Goal: Contribute content: Add original content to the website for others to see

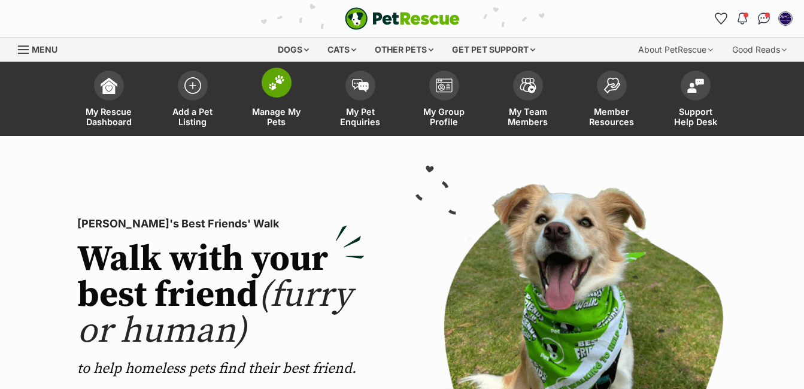
click at [280, 89] on img at bounding box center [276, 83] width 17 height 16
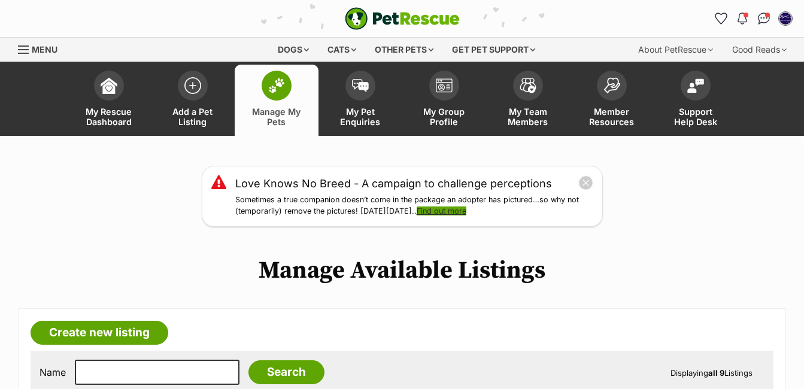
click at [459, 213] on link "Find out more" at bounding box center [442, 211] width 50 height 9
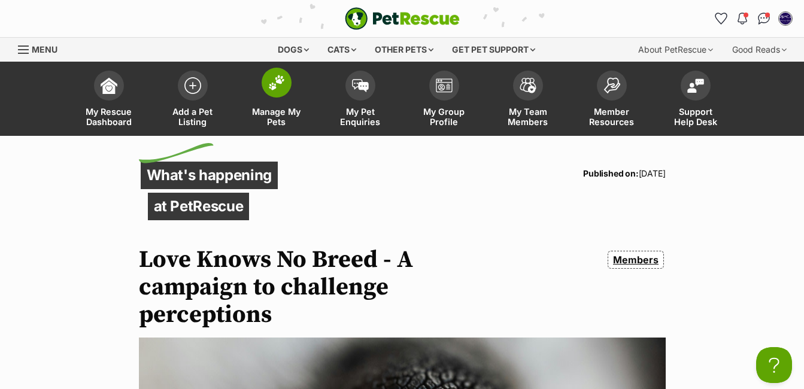
click at [272, 95] on span at bounding box center [277, 83] width 30 height 30
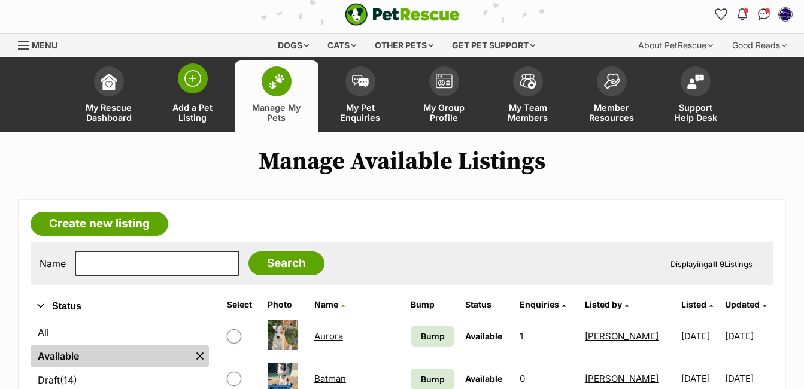
click at [195, 87] on img at bounding box center [192, 78] width 17 height 17
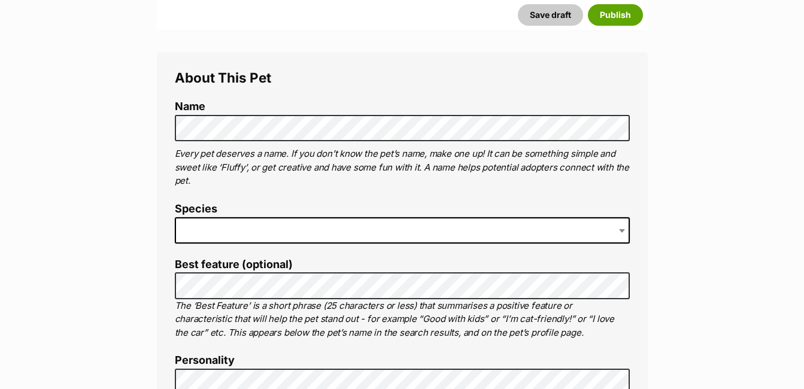
scroll to position [401, 0]
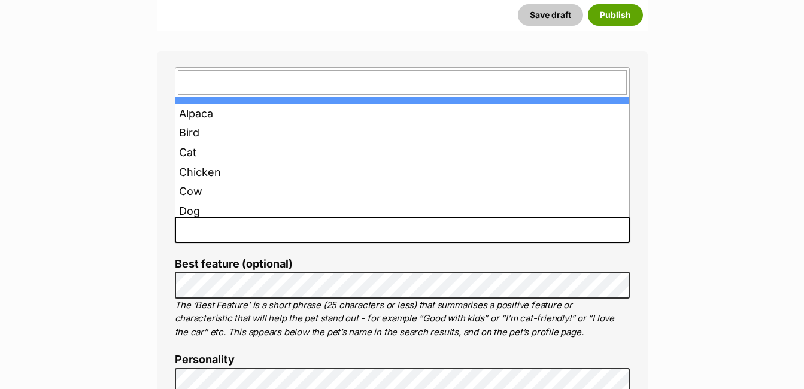
click at [354, 229] on span at bounding box center [402, 230] width 455 height 26
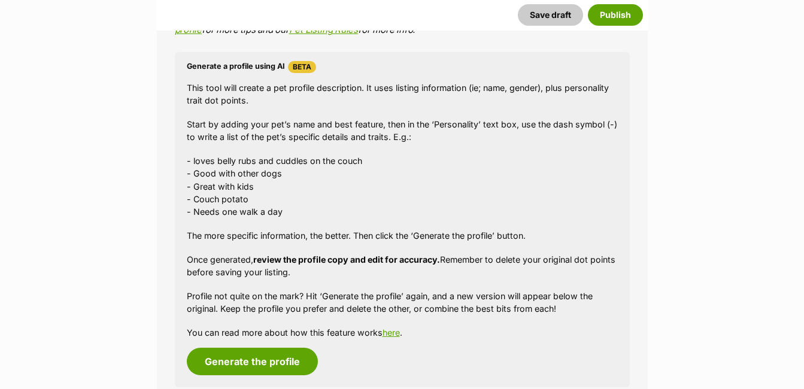
scroll to position [1103, 0]
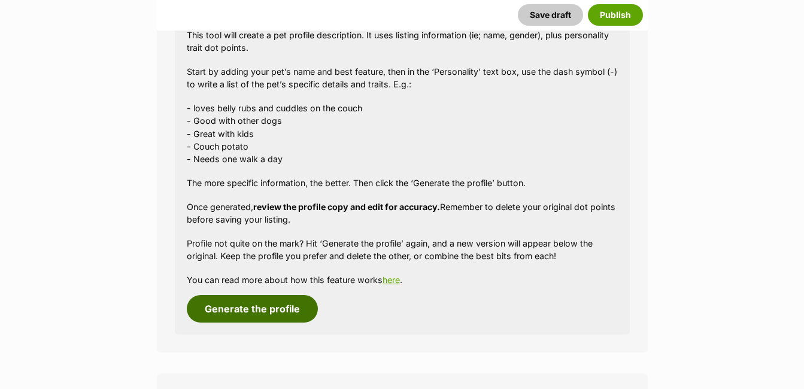
drag, startPoint x: 263, startPoint y: 307, endPoint x: 271, endPoint y: 305, distance: 7.4
click at [271, 305] on button "Generate the profile" at bounding box center [252, 309] width 131 height 28
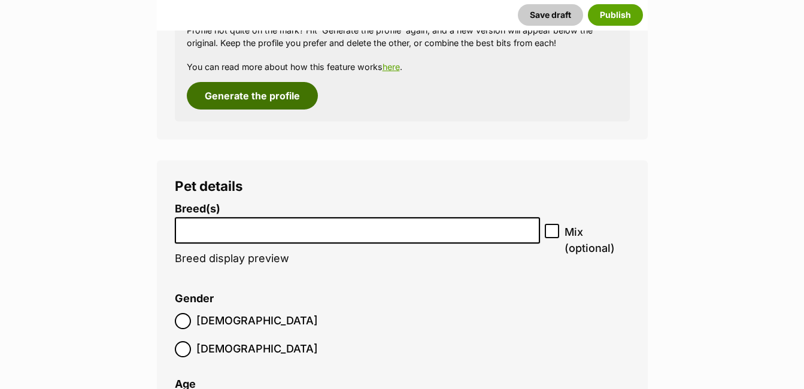
scroll to position [1391, 0]
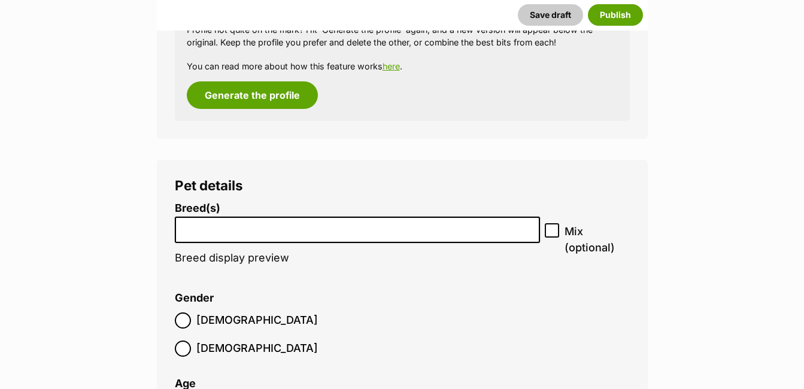
click at [267, 228] on input "search" at bounding box center [357, 227] width 357 height 13
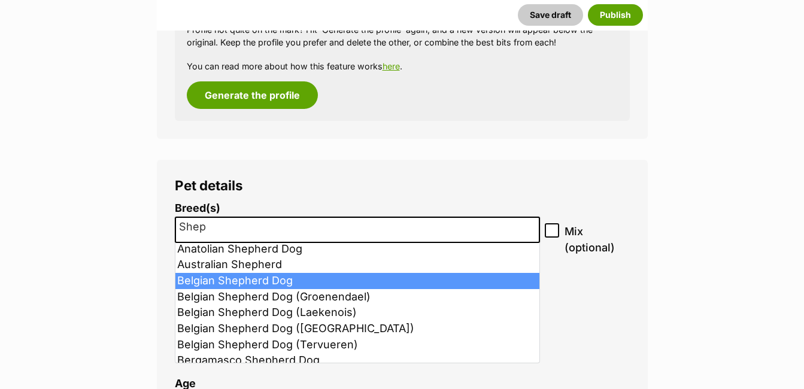
scroll to position [0, 0]
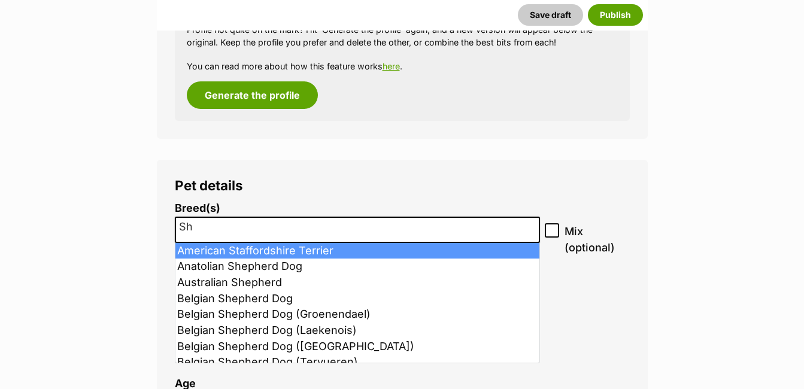
type input "S"
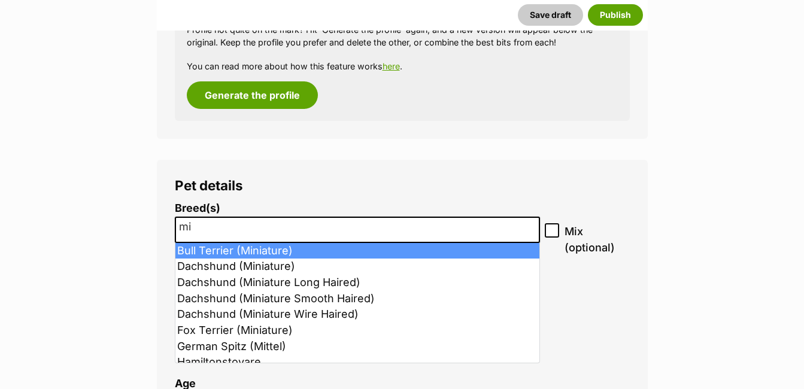
type input "m"
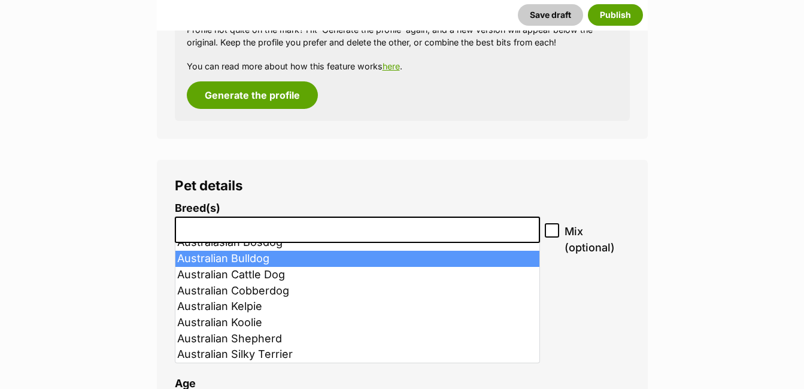
scroll to position [216, 0]
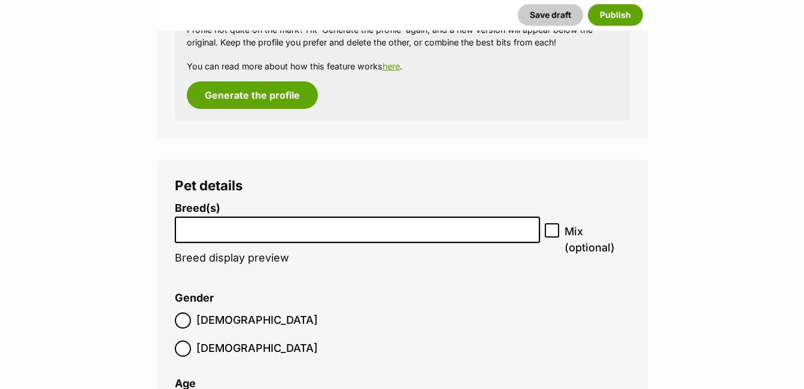
click at [551, 233] on icon at bounding box center [552, 230] width 8 height 8
click at [551, 233] on input "Mix (optional)" at bounding box center [552, 230] width 14 height 14
checkbox input "true"
click at [201, 237] on li at bounding box center [357, 230] width 357 height 25
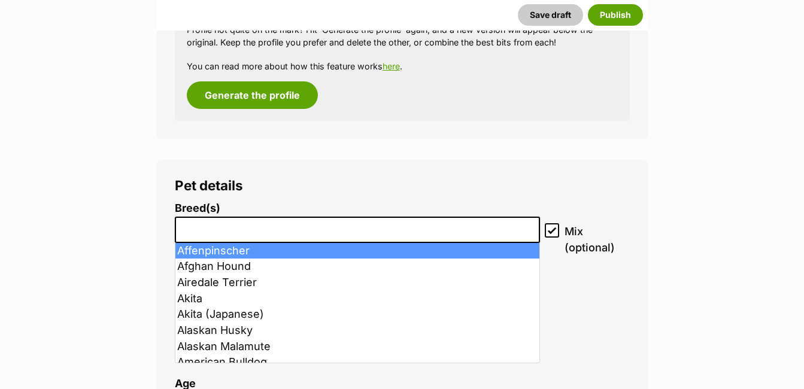
click at [201, 237] on li at bounding box center [357, 230] width 357 height 25
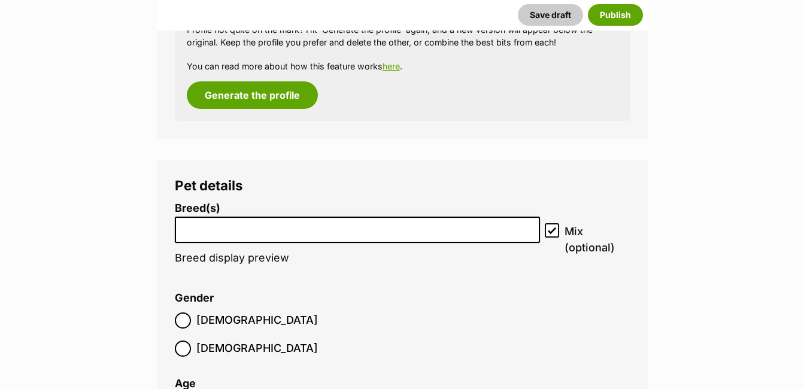
click at [201, 237] on li at bounding box center [357, 230] width 357 height 25
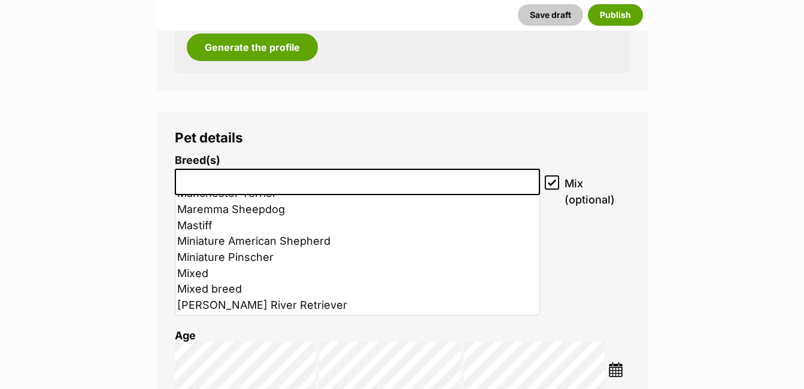
scroll to position [2790, 0]
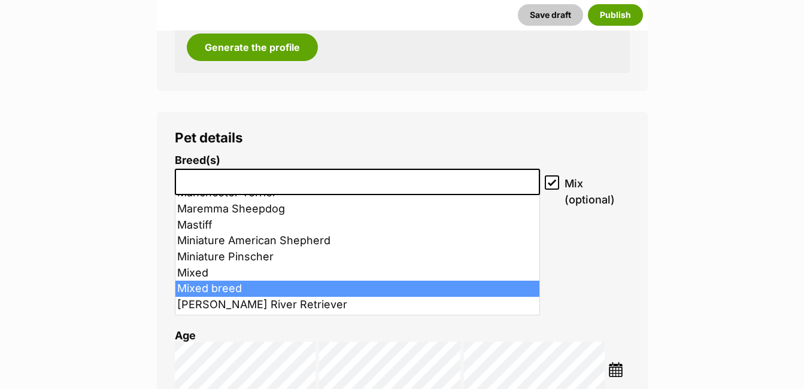
select select "252261"
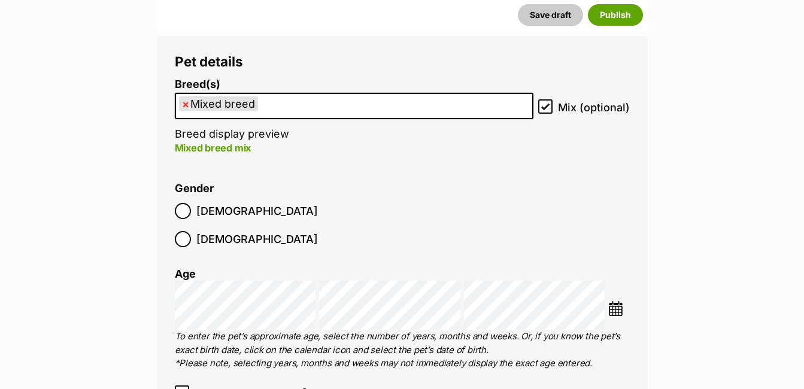
scroll to position [1515, 0]
click at [616, 301] on img at bounding box center [615, 308] width 15 height 15
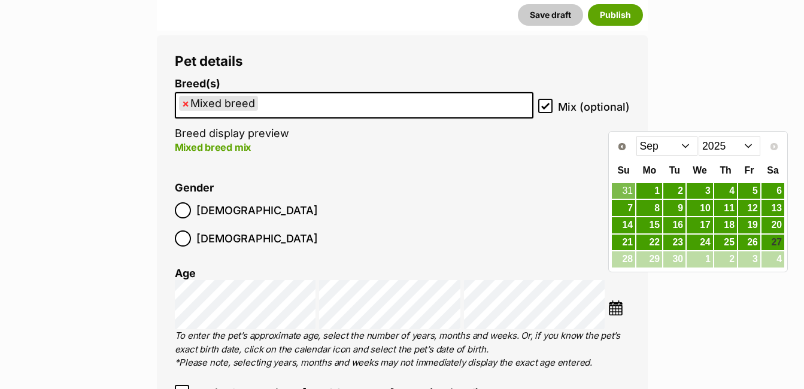
click at [686, 148] on select "Jan Feb Mar Apr May Jun Jul Aug Sep" at bounding box center [667, 146] width 62 height 19
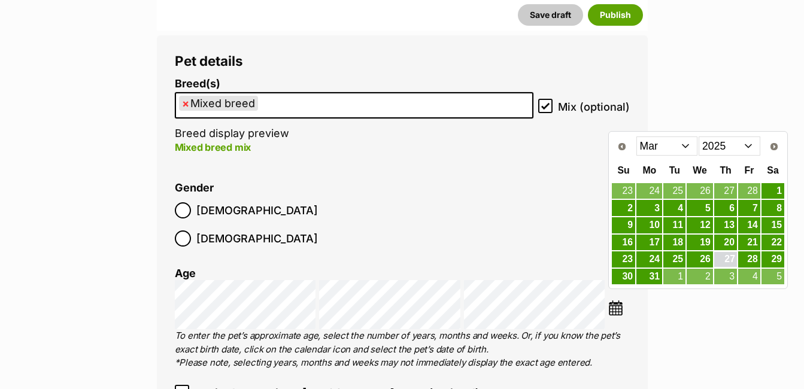
click at [724, 262] on link "27" at bounding box center [725, 259] width 23 height 15
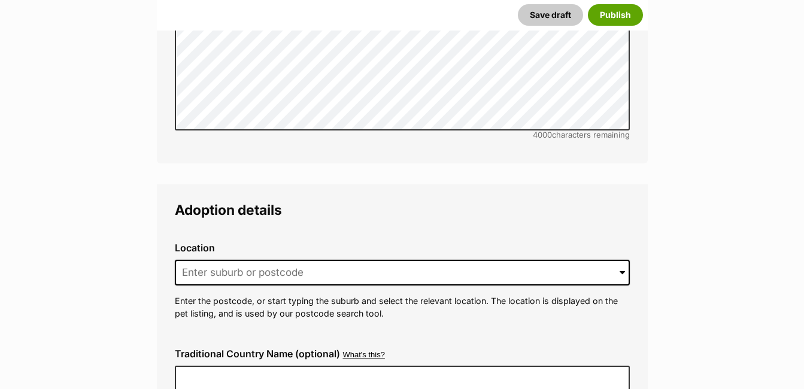
scroll to position [2686, 0]
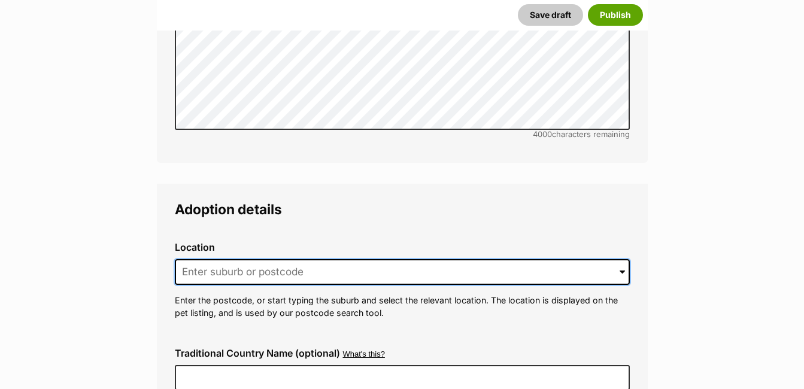
click at [354, 259] on input at bounding box center [402, 272] width 455 height 26
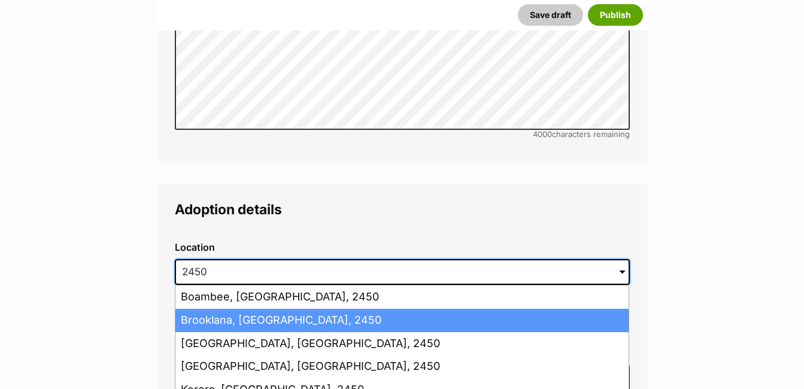
drag, startPoint x: 354, startPoint y: 248, endPoint x: 351, endPoint y: 303, distance: 55.2
click at [351, 286] on div "2450 Boambee, New South Wales, 2450 Brooklana, New South Wales, 2450 Sherwood, …" at bounding box center [402, 272] width 455 height 26
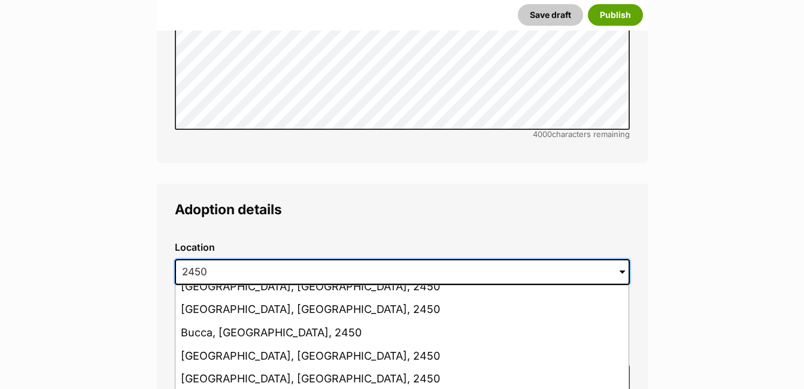
scroll to position [285, 0]
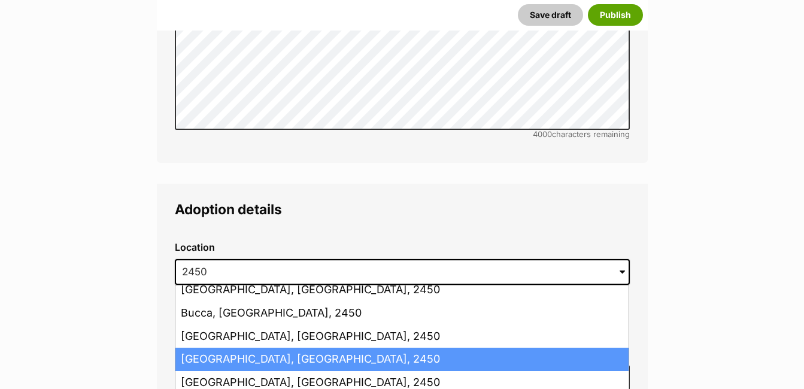
click at [354, 348] on li "Coffs Harbour, New South Wales, 2450" at bounding box center [401, 359] width 453 height 23
type input "Coffs Harbour, New South Wales, 2450"
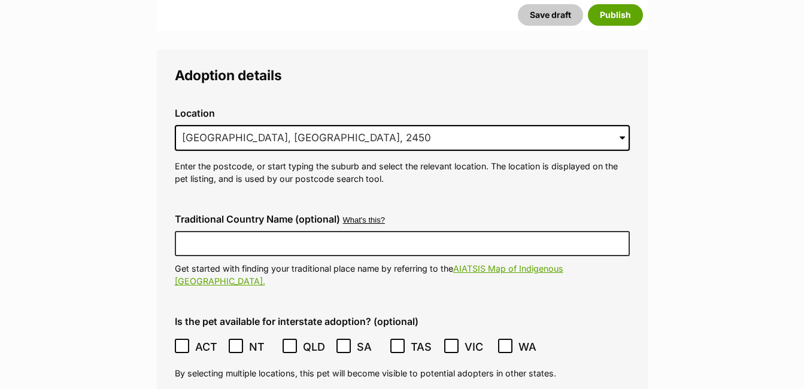
scroll to position [2861, 0]
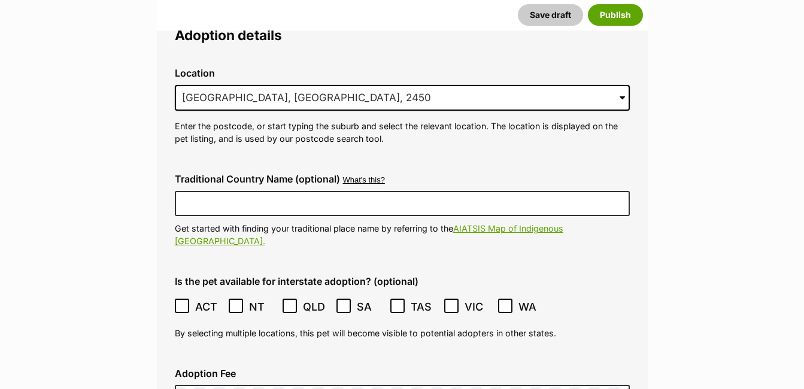
click at [453, 302] on icon at bounding box center [451, 306] width 8 height 8
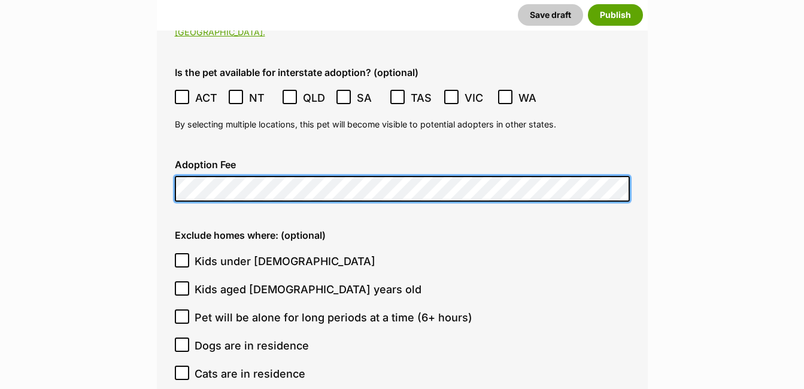
scroll to position [3070, 0]
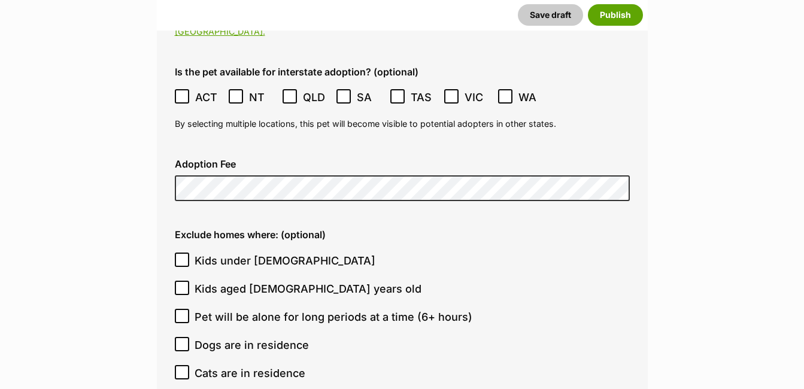
click at [179, 256] on icon at bounding box center [182, 260] width 8 height 8
click at [179, 253] on input "Kids under [DEMOGRAPHIC_DATA]" at bounding box center [182, 260] width 14 height 14
checkbox input "true"
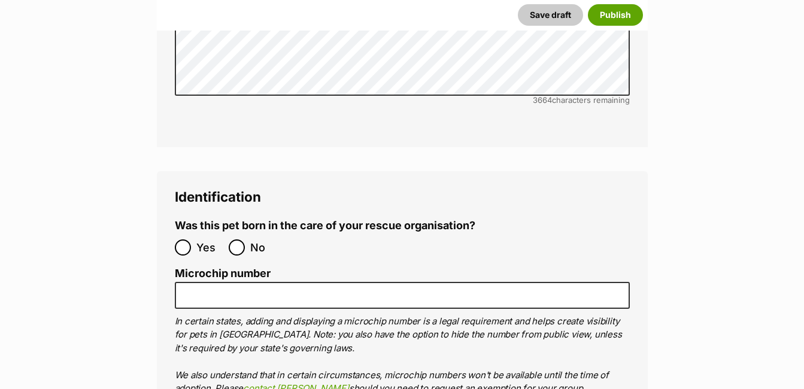
scroll to position [3795, 0]
click at [239, 239] on input "No" at bounding box center [237, 247] width 16 height 16
radio input "true"
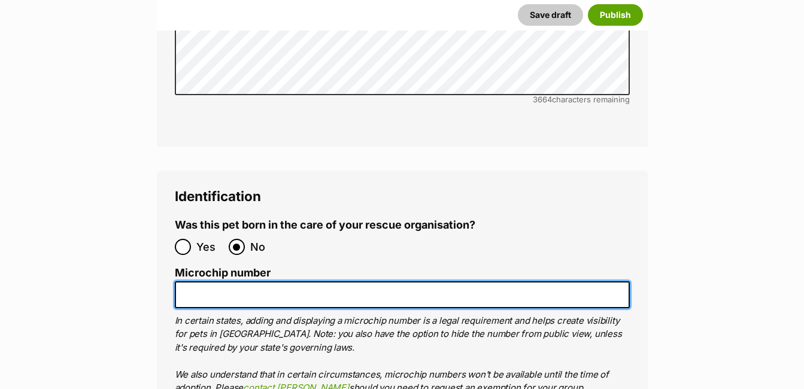
click at [222, 281] on input "Microchip number" at bounding box center [402, 294] width 455 height 27
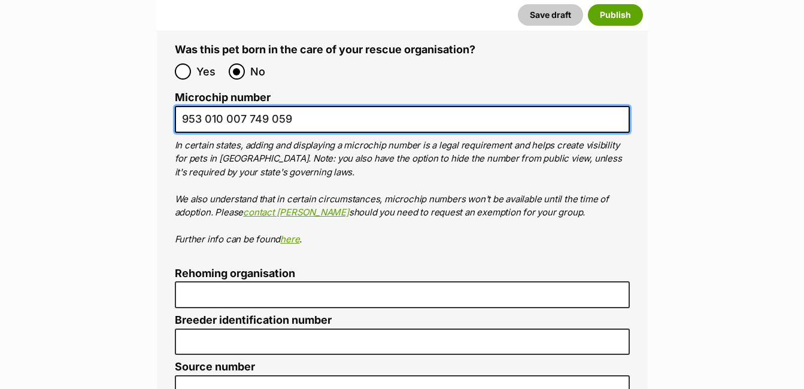
scroll to position [3971, 0]
type input "953 010 007 749 059"
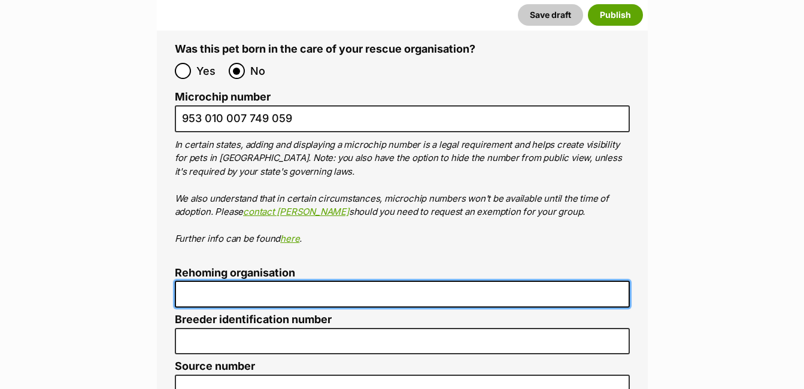
click at [222, 281] on input "Rehoming organisation" at bounding box center [402, 294] width 455 height 27
type input "R251000004"
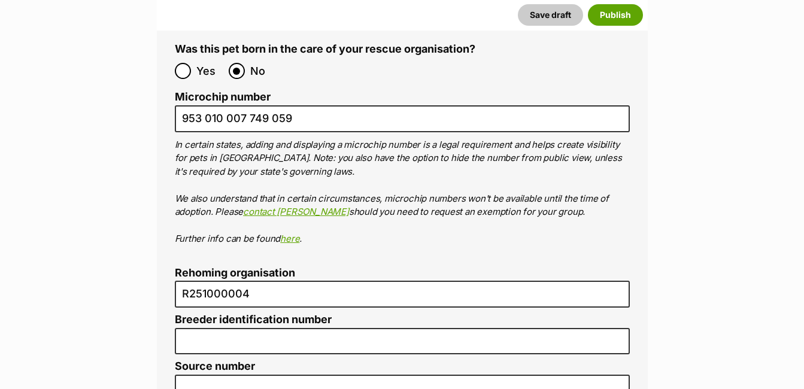
type input "[GEOGRAPHIC_DATA]"
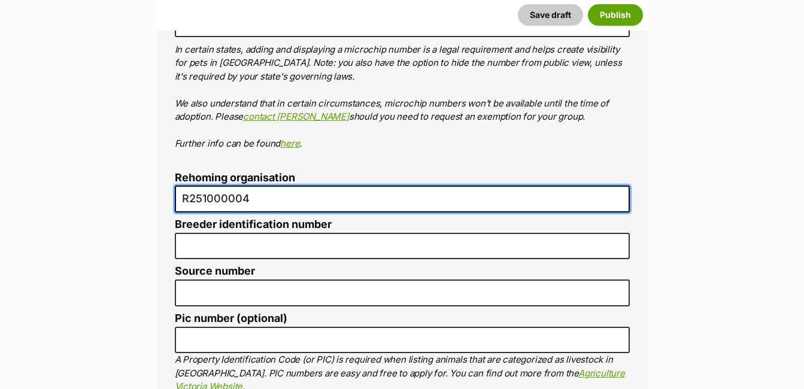
scroll to position [4072, 0]
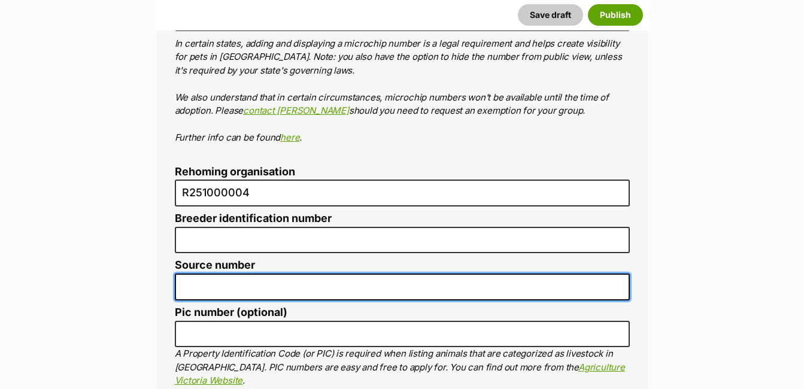
click at [211, 274] on input "Source number" at bounding box center [402, 287] width 455 height 27
type input "RE147320"
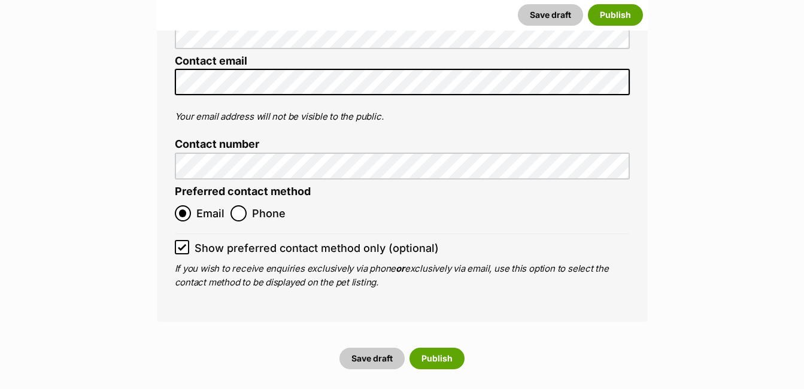
scroll to position [4946, 0]
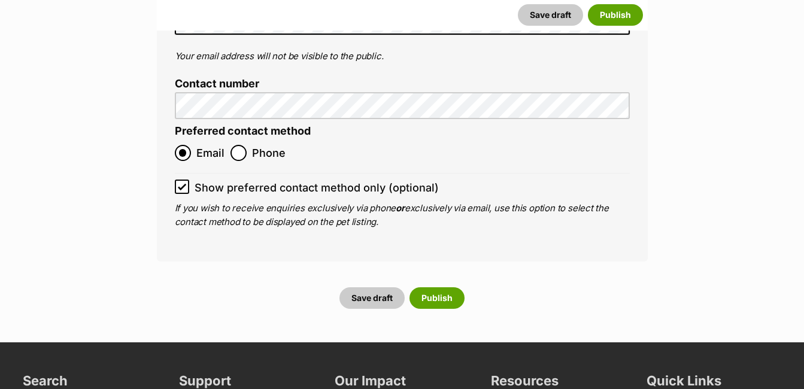
scroll to position [4924, 0]
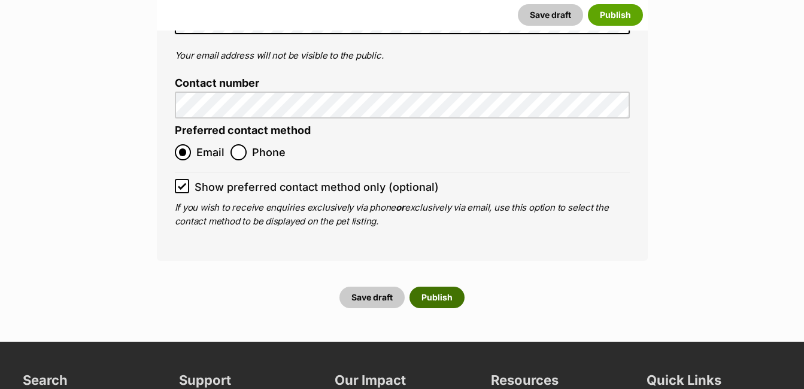
click at [439, 287] on button "Publish" at bounding box center [437, 298] width 55 height 22
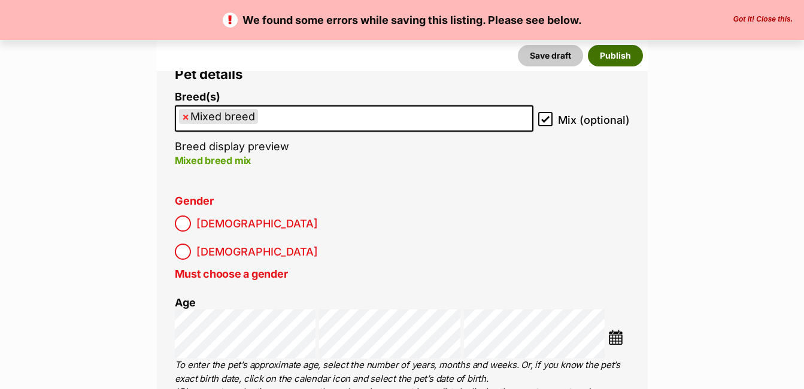
click at [622, 59] on button "Publish" at bounding box center [615, 56] width 55 height 22
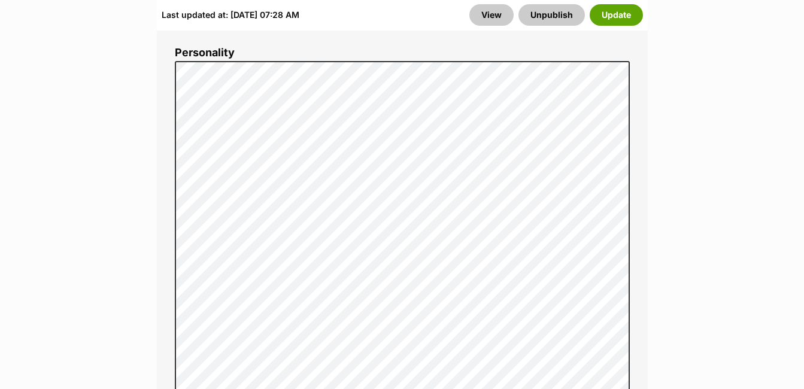
scroll to position [979, 0]
